Goal: Task Accomplishment & Management: Complete application form

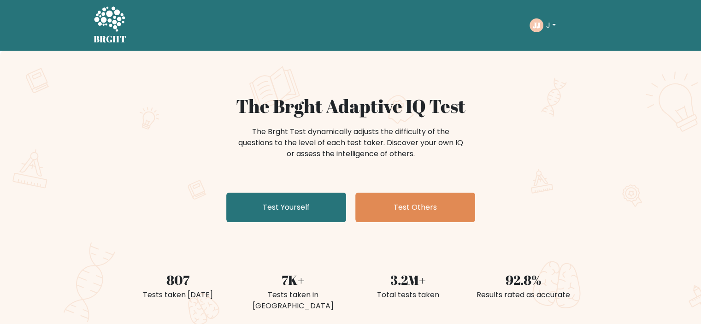
click at [552, 27] on button "J" at bounding box center [551, 25] width 15 height 12
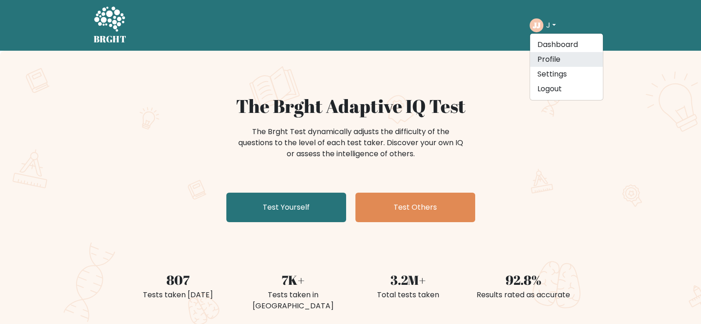
click at [553, 59] on link "Profile" at bounding box center [566, 59] width 73 height 15
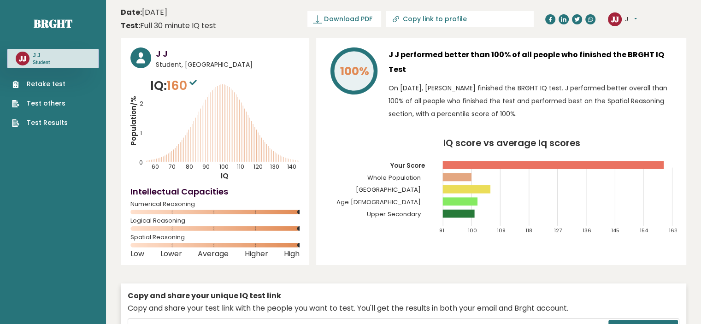
click at [54, 79] on link "Retake test" at bounding box center [40, 84] width 56 height 10
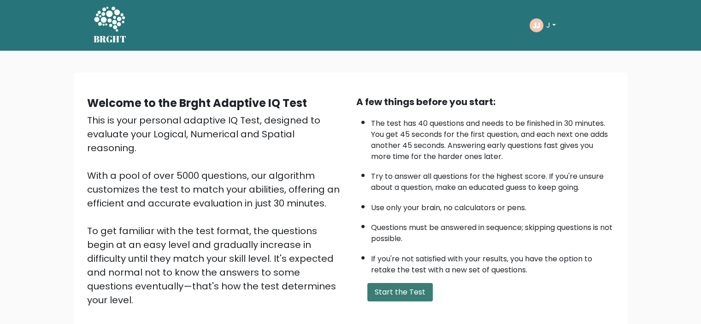
click at [408, 283] on button "Start the Test" at bounding box center [400, 292] width 65 height 18
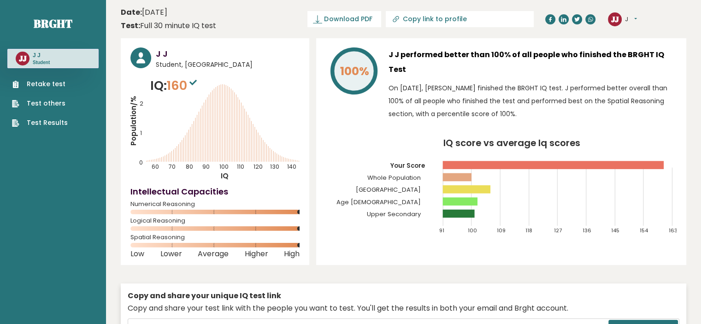
click at [45, 85] on link "Retake test" at bounding box center [40, 84] width 56 height 10
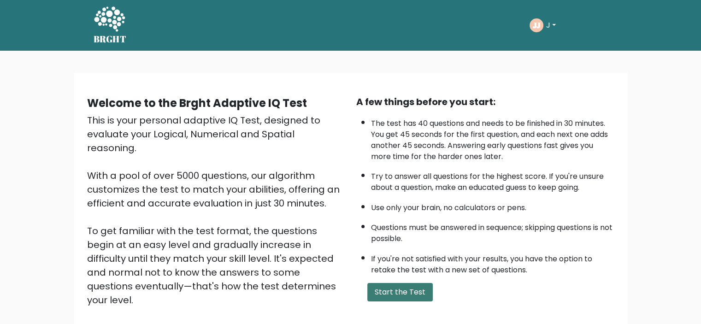
click at [395, 291] on button "Start the Test" at bounding box center [400, 292] width 65 height 18
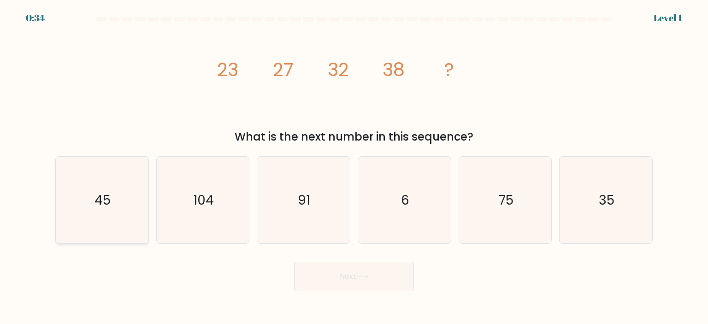
click at [93, 190] on icon "45" at bounding box center [102, 200] width 87 height 87
click at [354, 167] on input "a. 45" at bounding box center [354, 164] width 0 height 5
radio input "true"
click at [342, 286] on button "Next" at bounding box center [354, 277] width 120 height 30
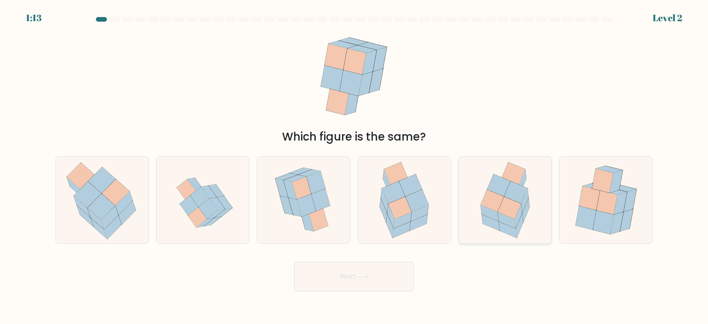
click at [525, 214] on icon at bounding box center [526, 210] width 7 height 24
click at [355, 167] on input "e." at bounding box center [354, 164] width 0 height 5
radio input "true"
click at [360, 274] on icon at bounding box center [362, 276] width 12 height 5
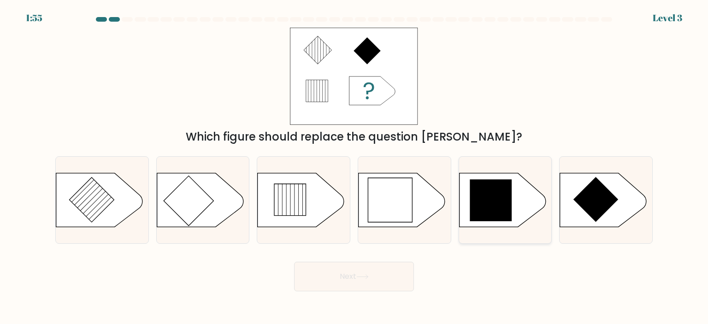
click at [509, 235] on div at bounding box center [506, 200] width 94 height 88
click at [355, 167] on input "e." at bounding box center [354, 164] width 0 height 5
radio input "true"
click at [381, 264] on button "Next" at bounding box center [354, 277] width 120 height 30
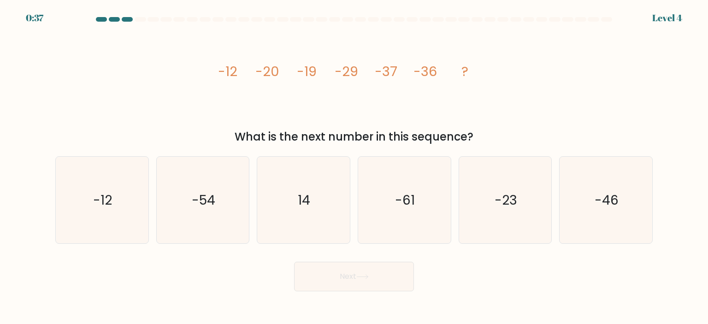
click at [655, 202] on div "f. -46" at bounding box center [606, 200] width 101 height 88
click at [585, 229] on icon "-46" at bounding box center [606, 200] width 87 height 87
click at [355, 167] on input "f. -46" at bounding box center [354, 164] width 0 height 5
radio input "true"
click at [352, 267] on button "Next" at bounding box center [354, 277] width 120 height 30
